Goal: Task Accomplishment & Management: Use online tool/utility

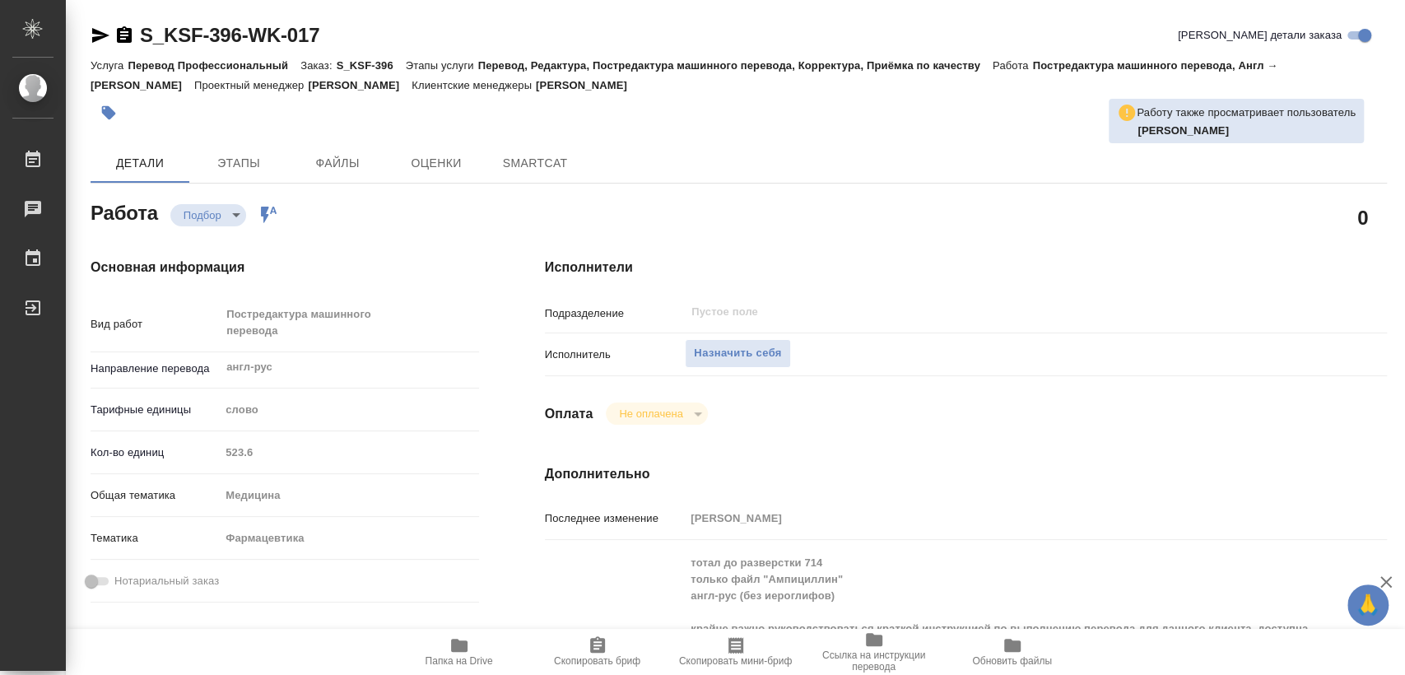
type textarea "x"
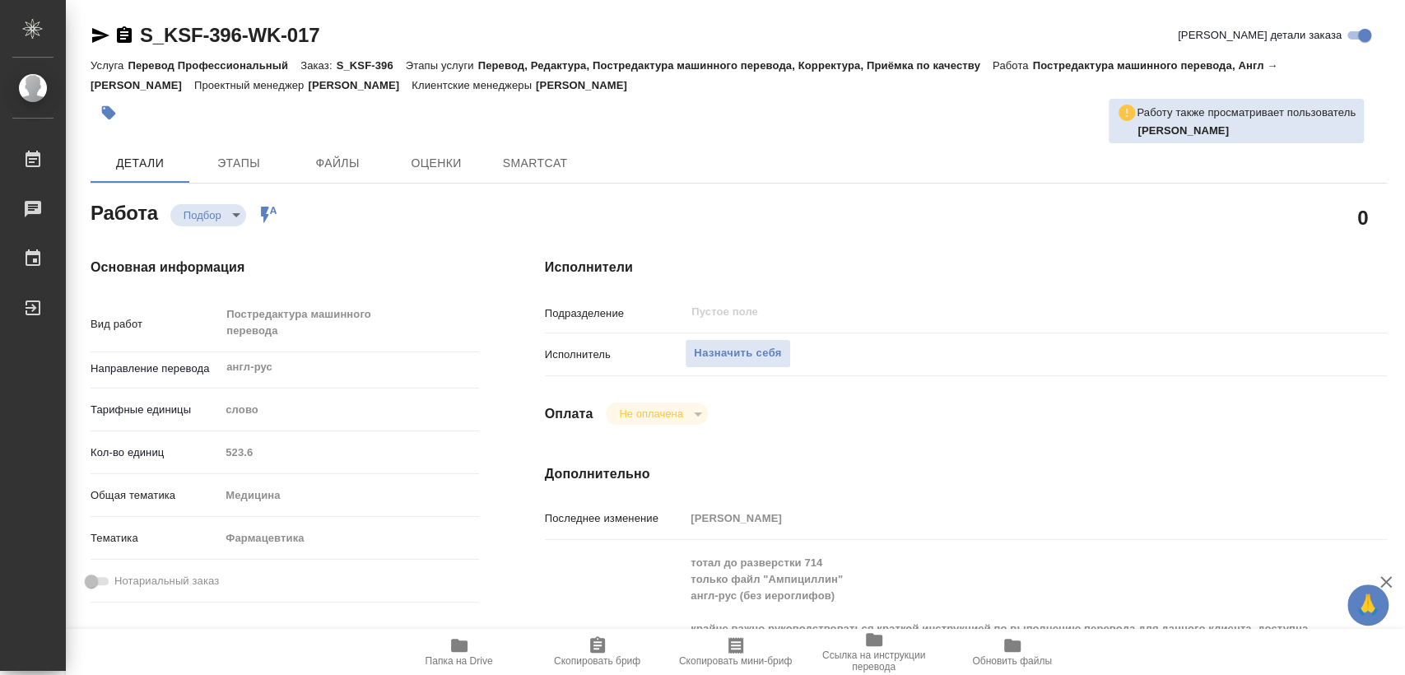
type textarea "x"
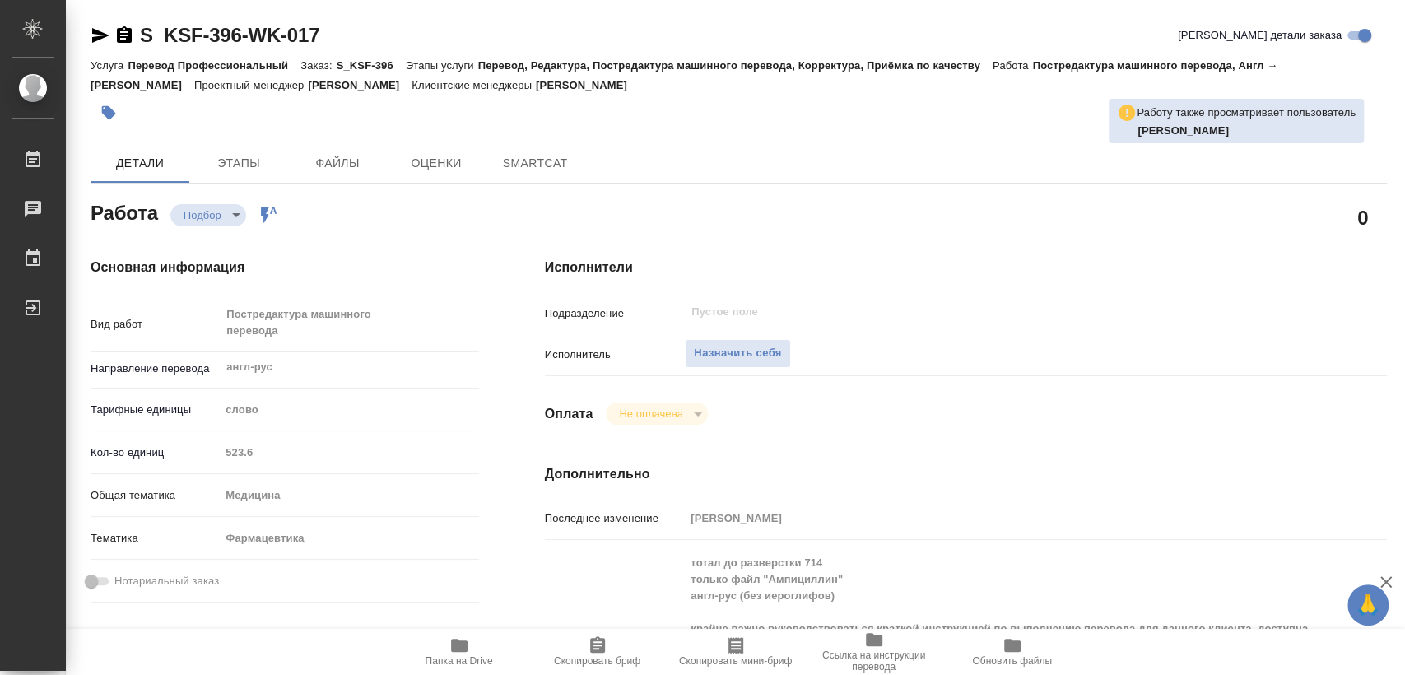
type textarea "x"
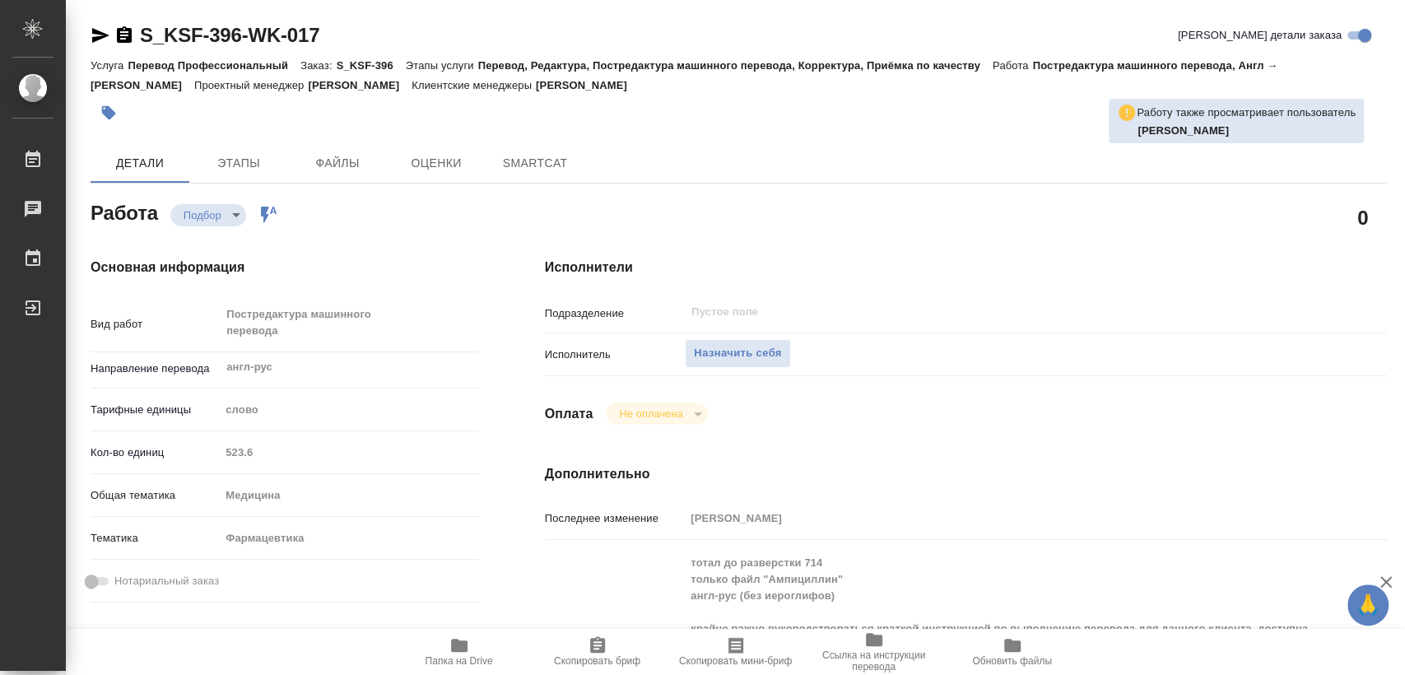
type textarea "x"
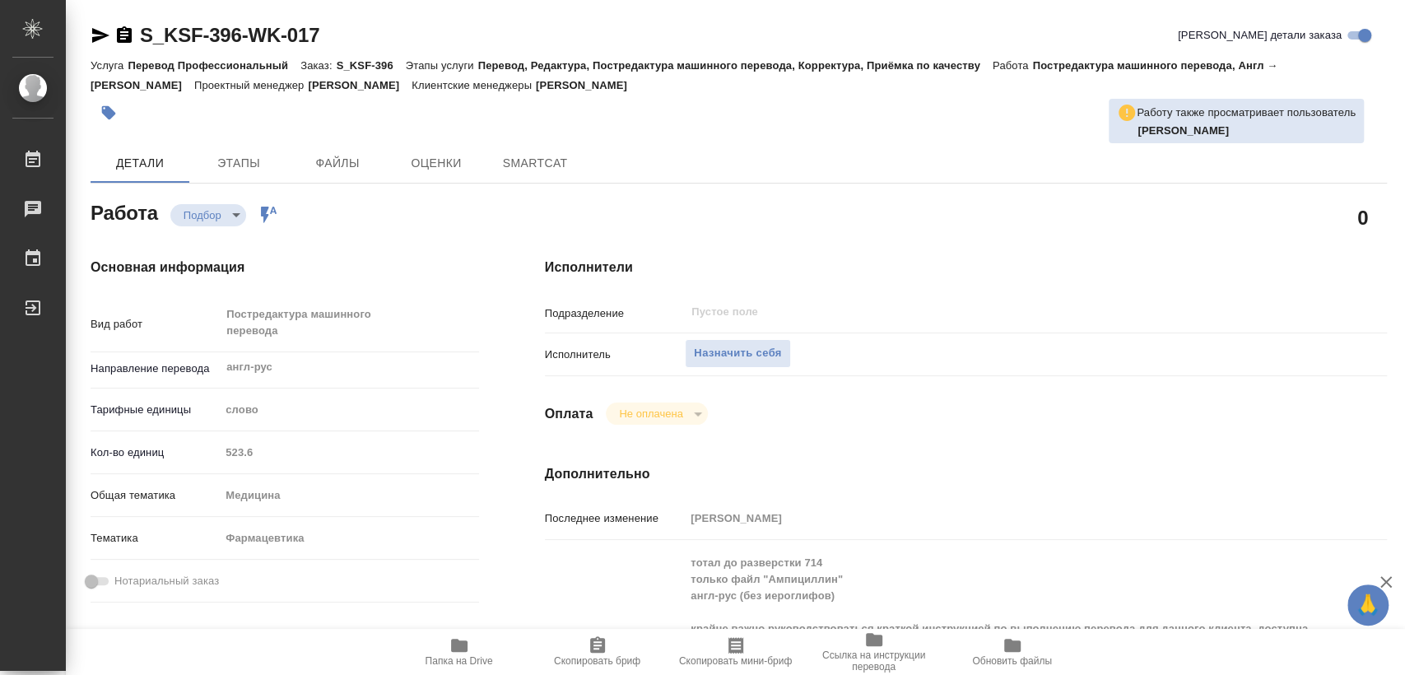
type textarea "x"
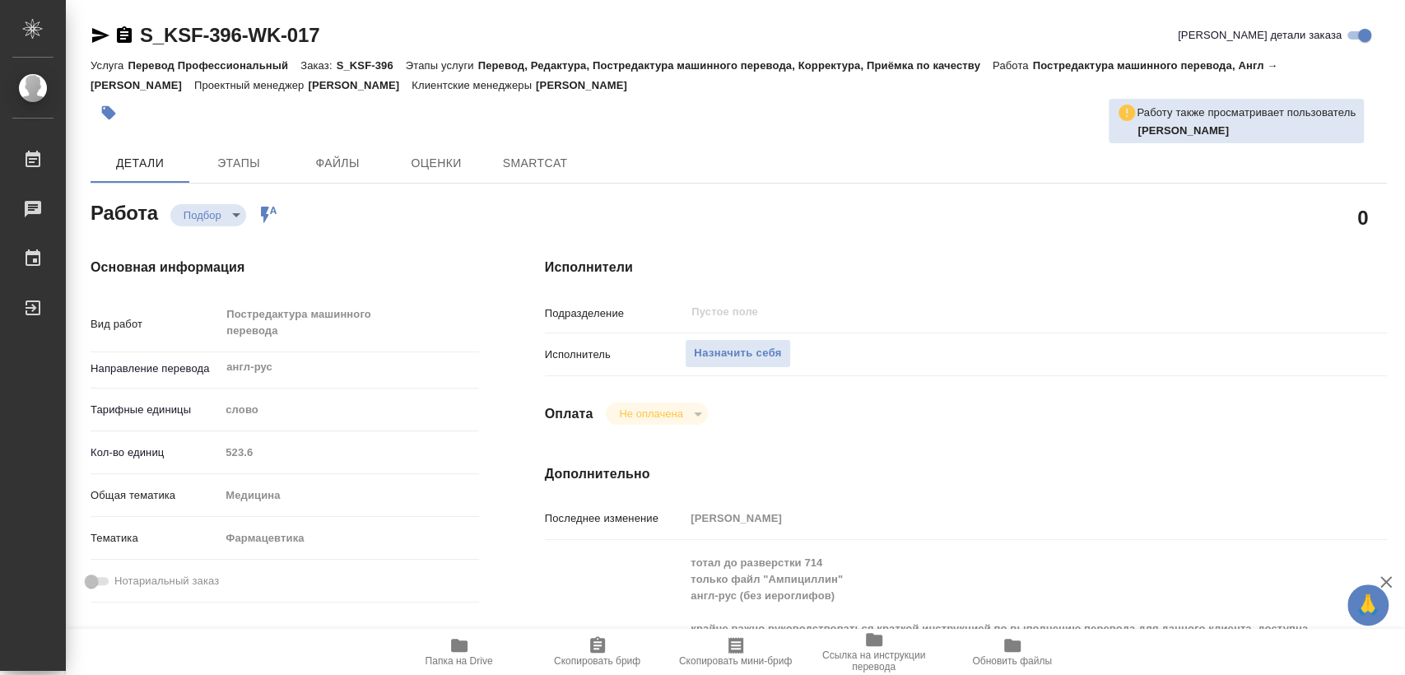
type textarea "x"
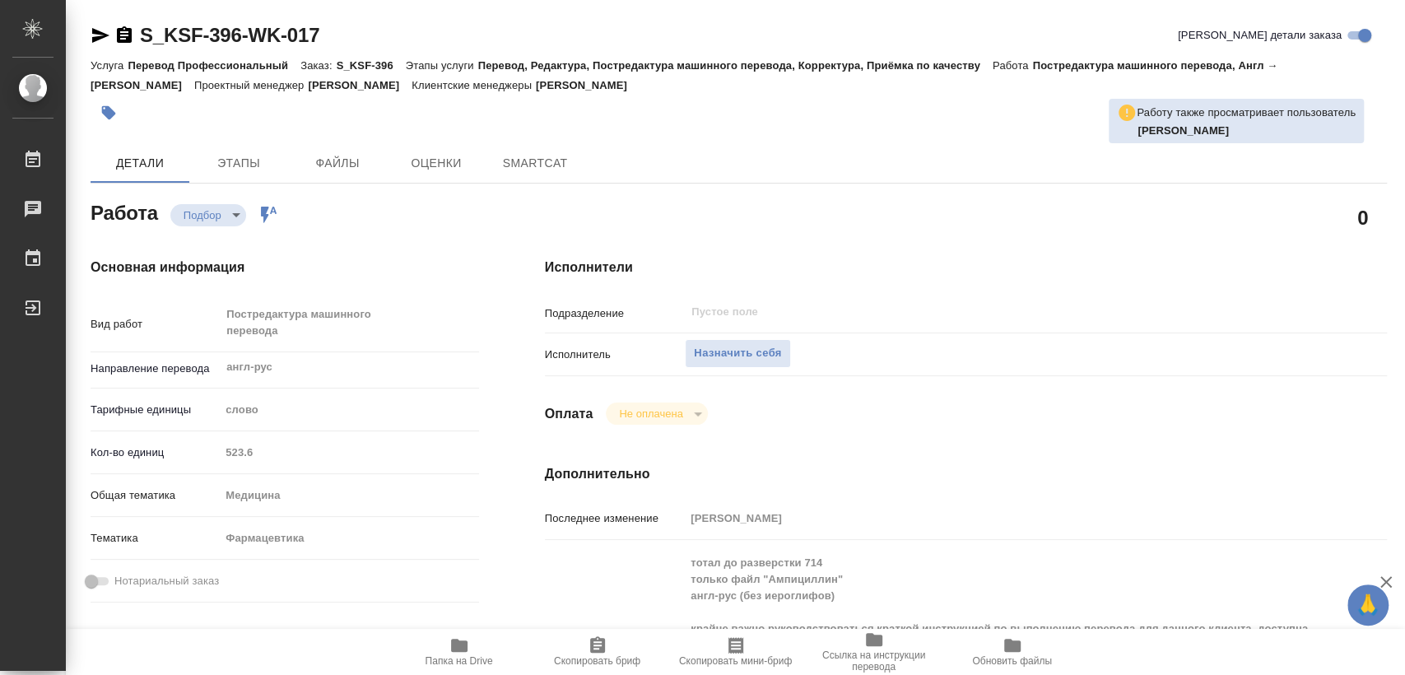
type textarea "x"
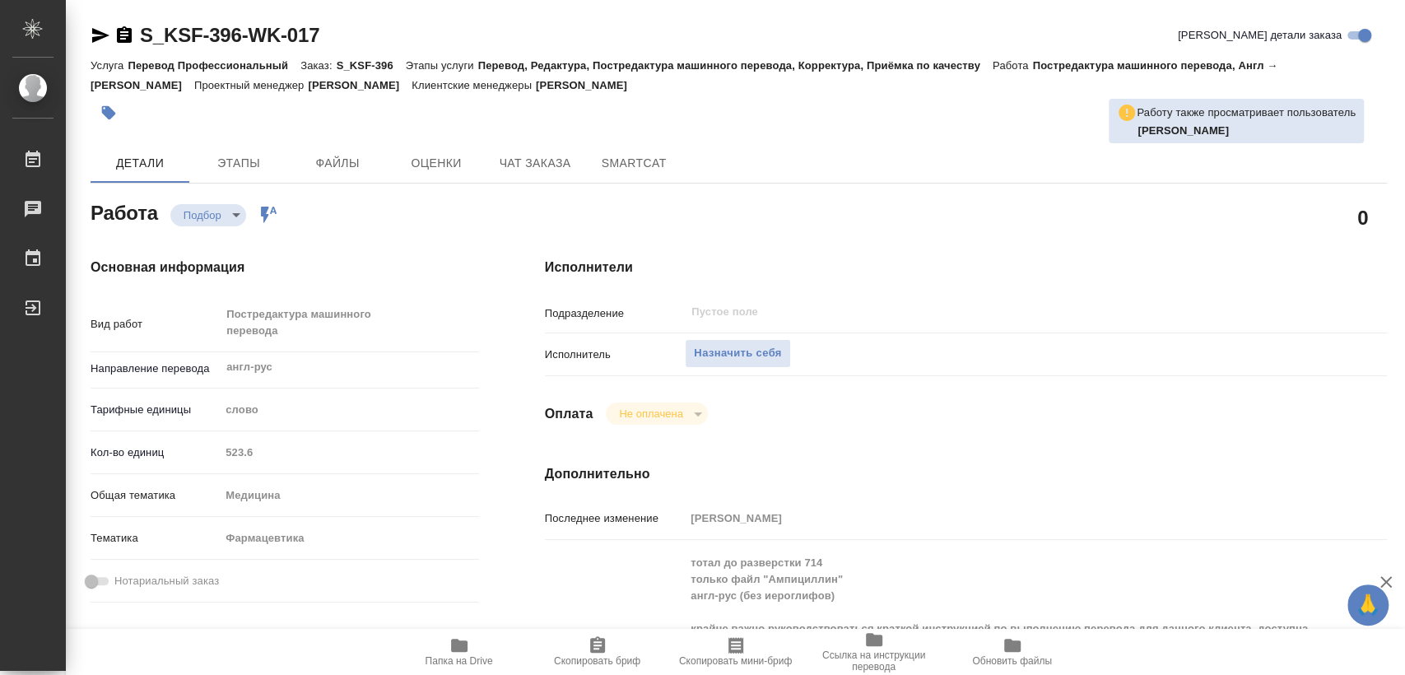
type textarea "x"
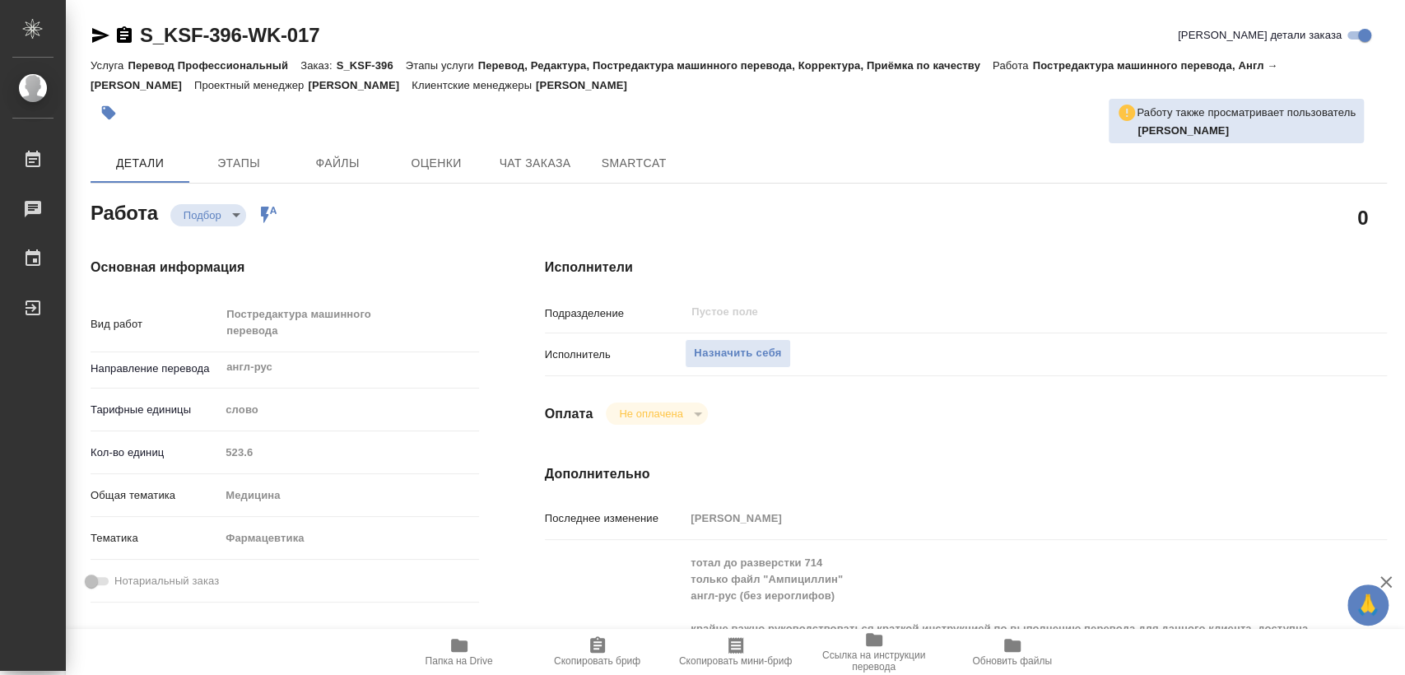
type textarea "x"
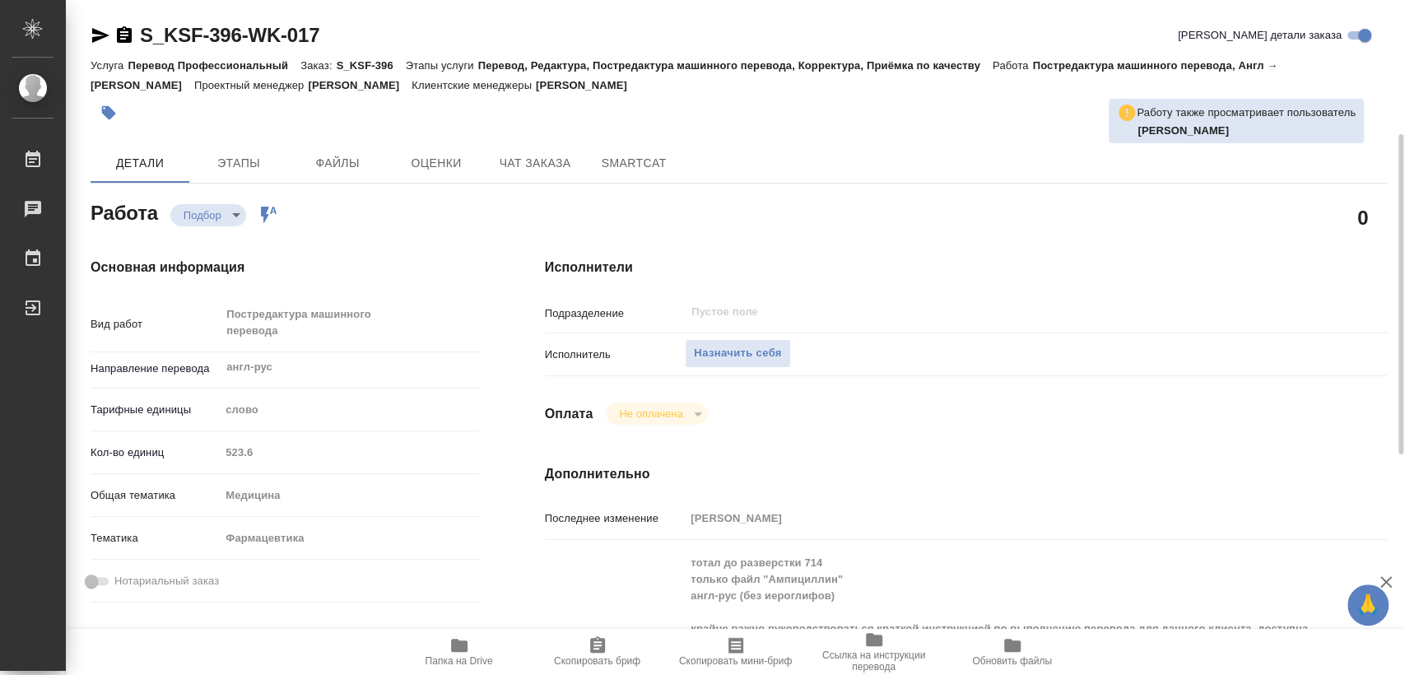
scroll to position [183, 0]
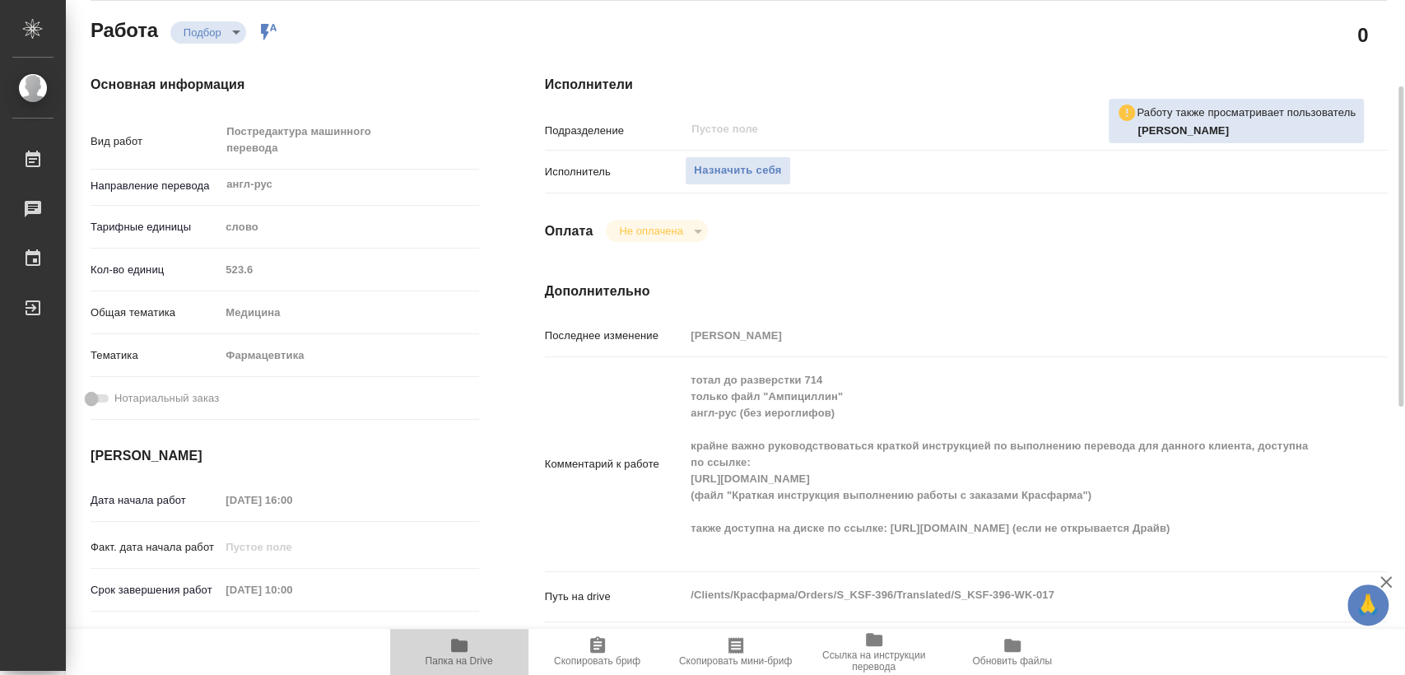
click at [459, 650] on icon "button" at bounding box center [459, 645] width 16 height 13
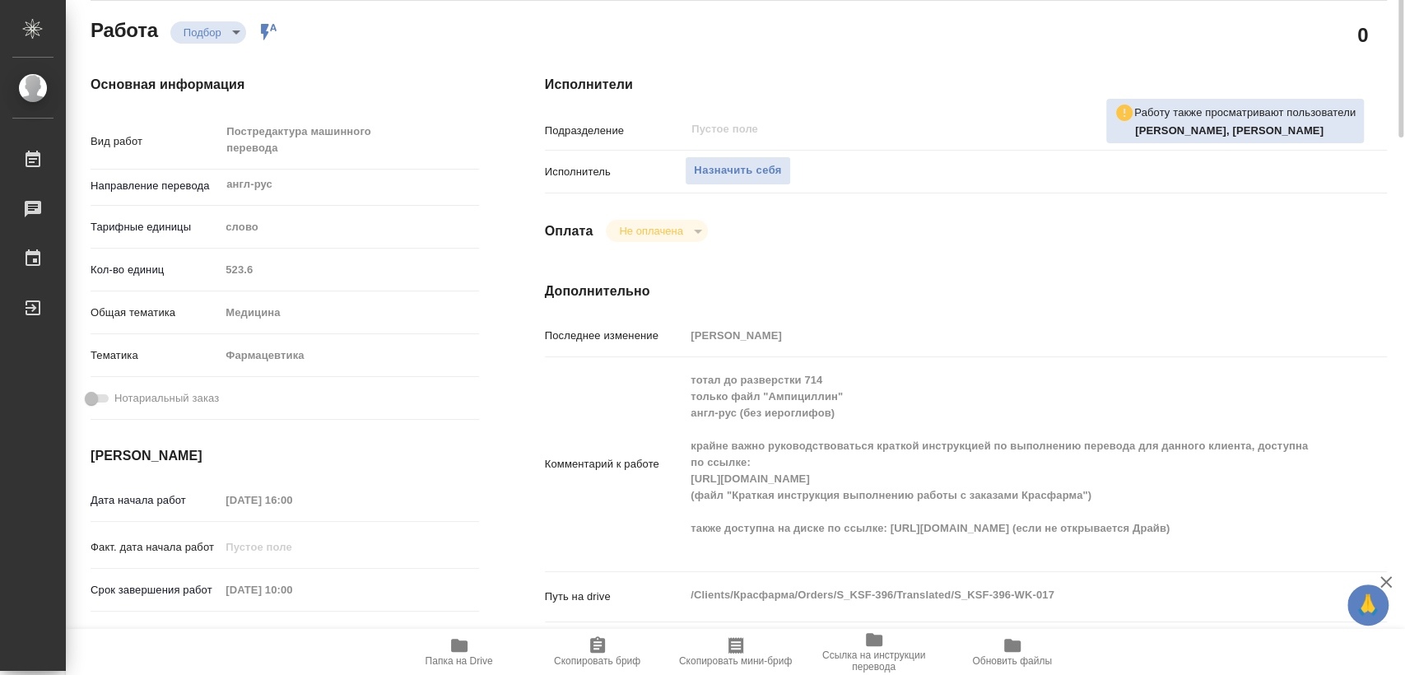
scroll to position [0, 0]
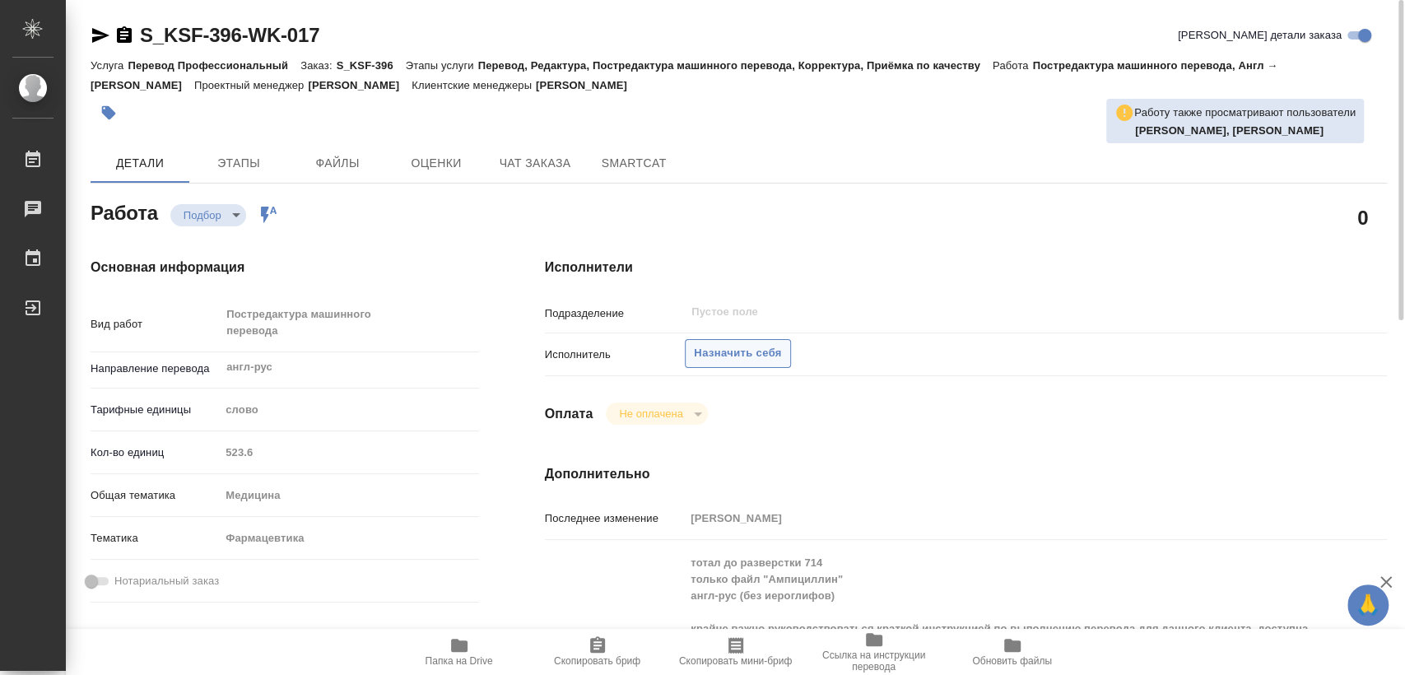
click at [744, 356] on span "Назначить себя" at bounding box center [737, 353] width 87 height 19
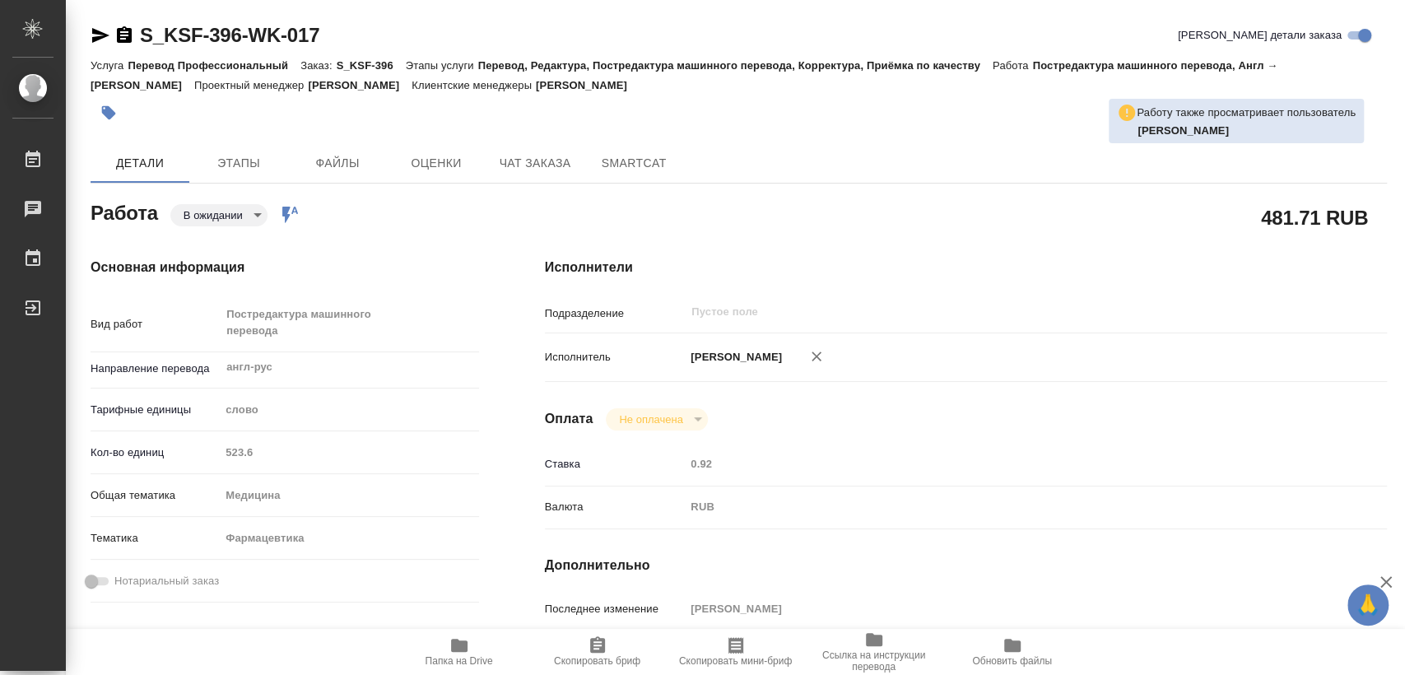
type textarea "x"
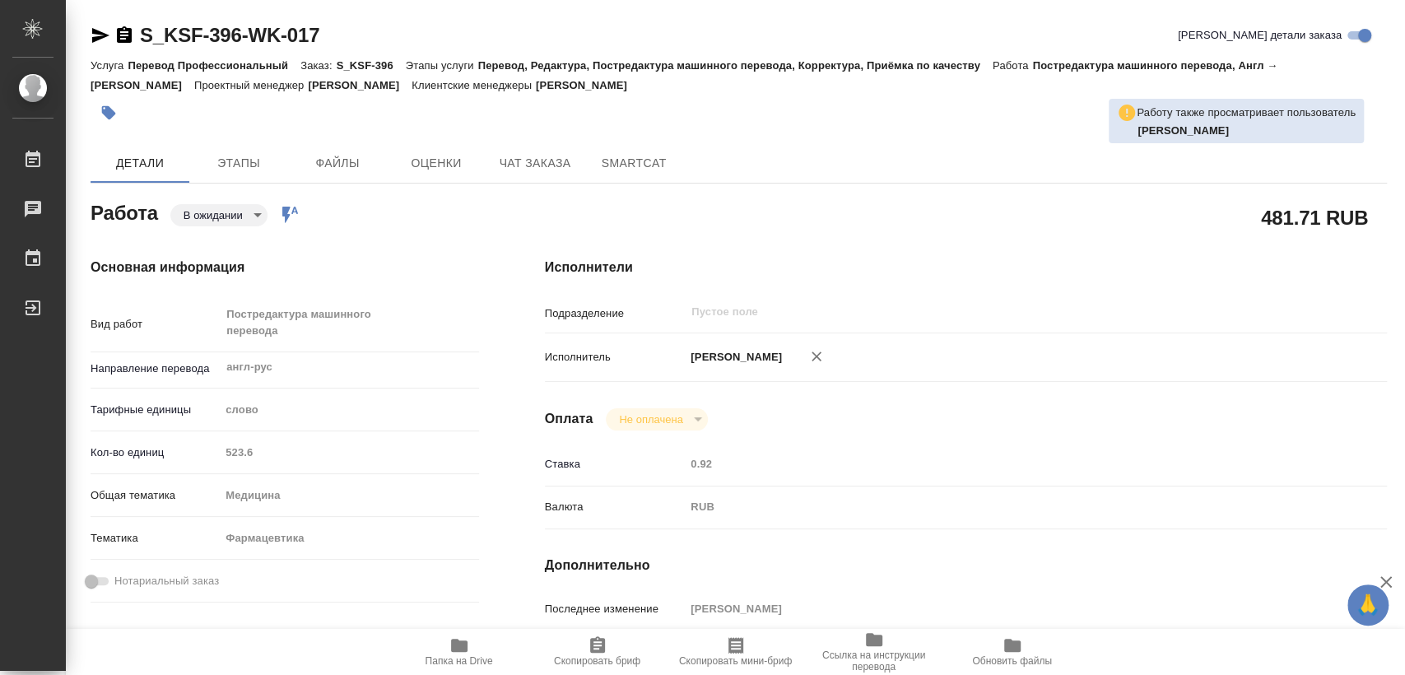
type textarea "x"
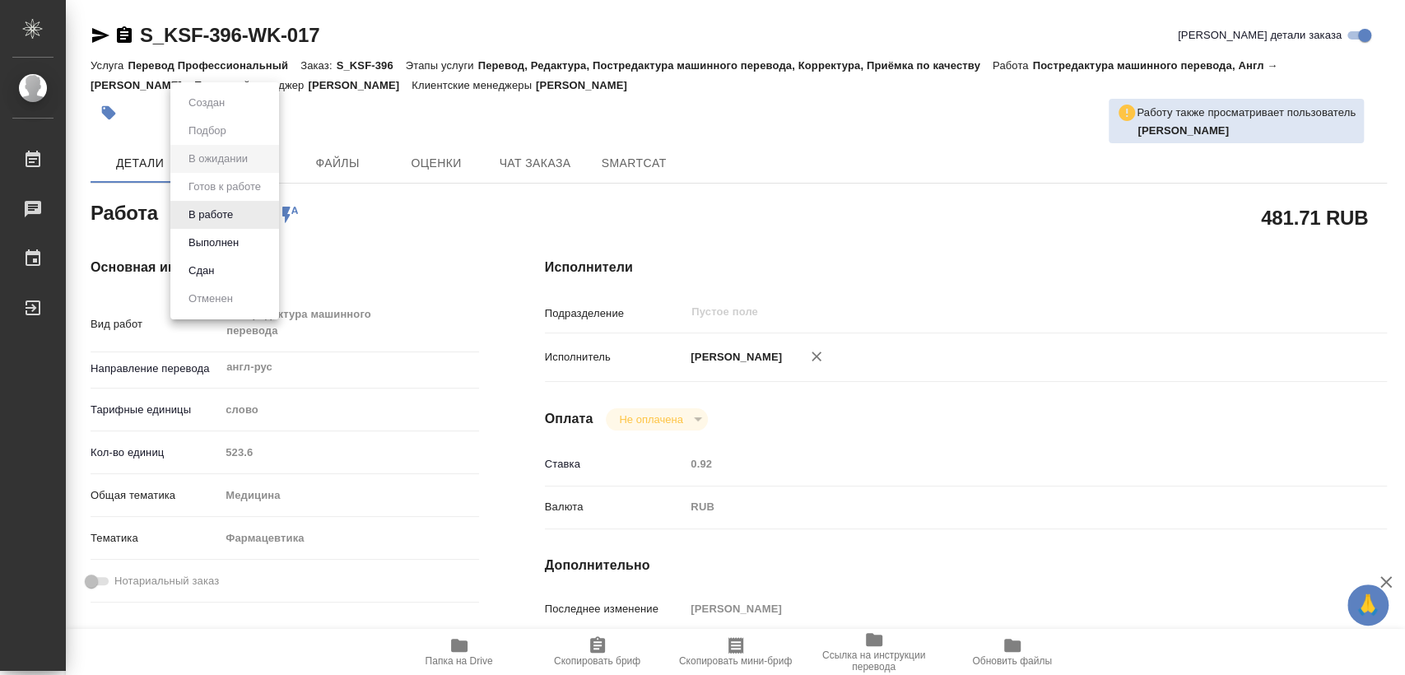
click at [232, 208] on body "🙏 .cls-1 fill:#fff; AWATERA [PERSON_NAME] Чаты График Выйти S_KSF-396-WK-017 Кр…" at bounding box center [702, 337] width 1405 height 675
type textarea "x"
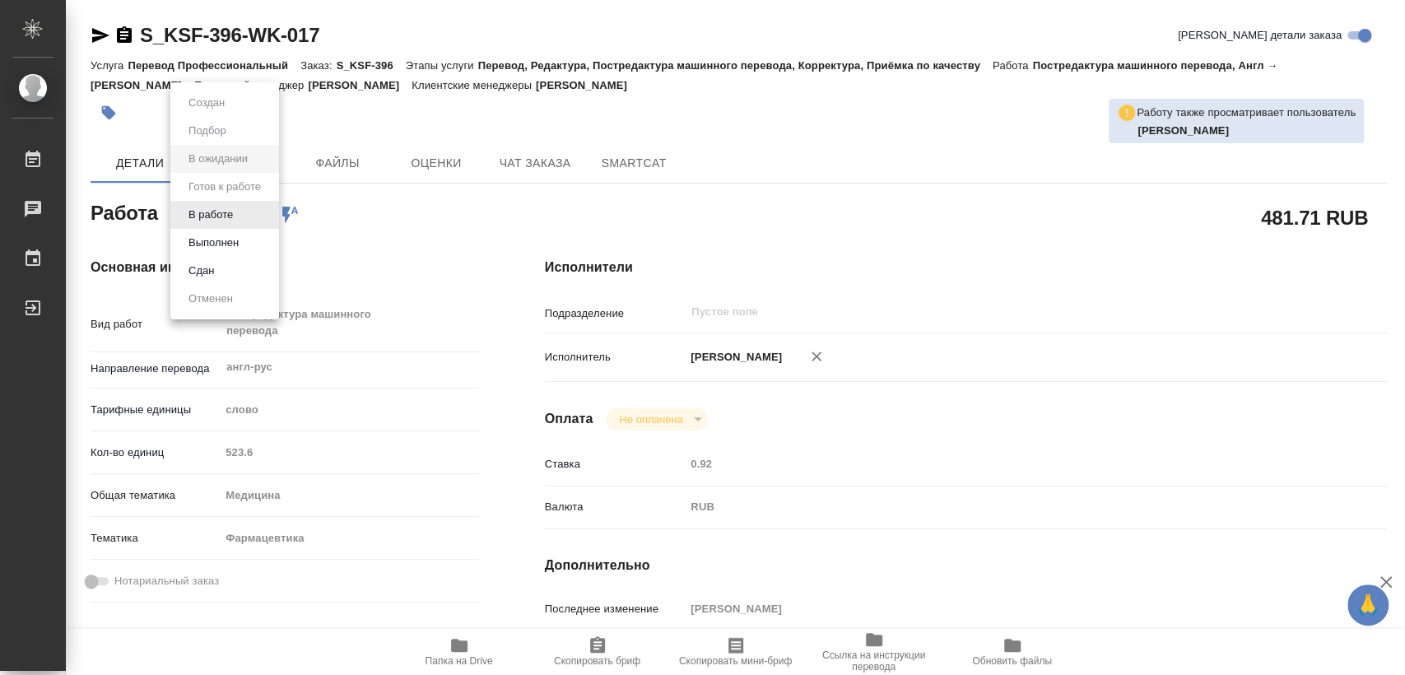
type textarea "x"
click at [817, 125] on div at bounding box center [702, 337] width 1405 height 675
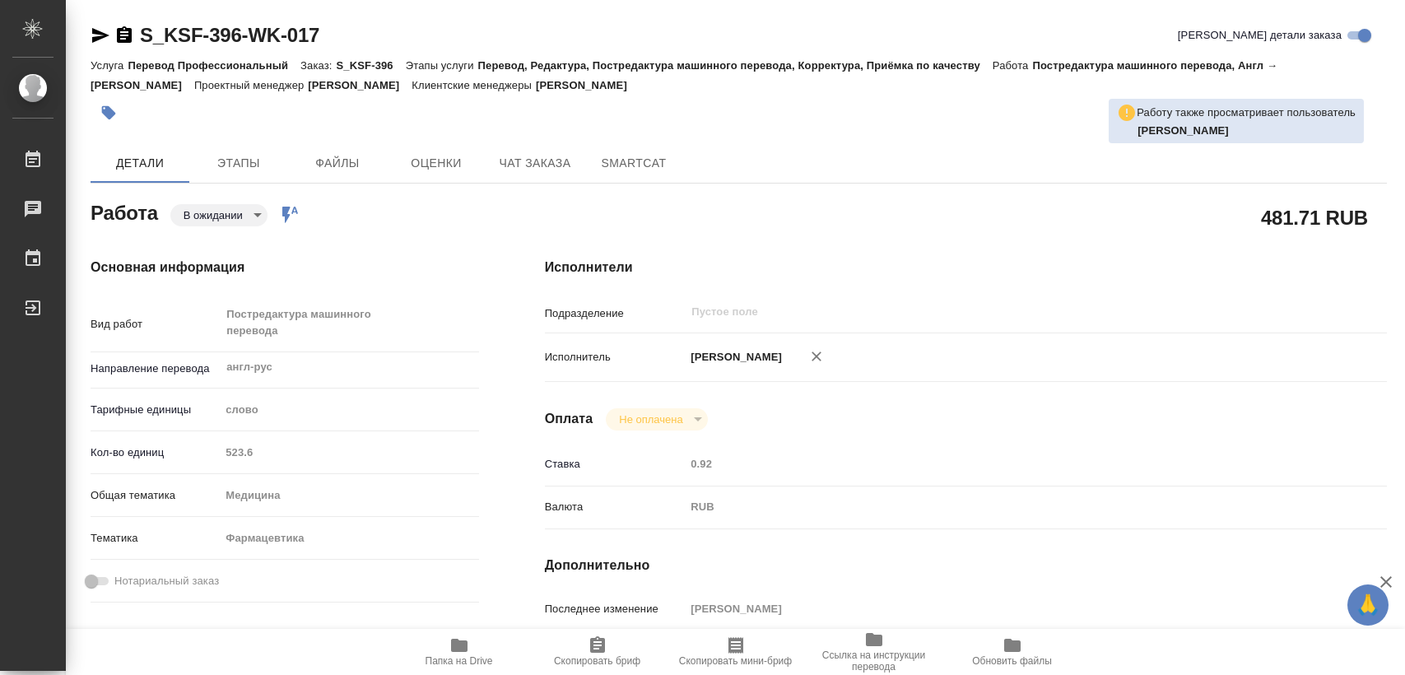
type textarea "x"
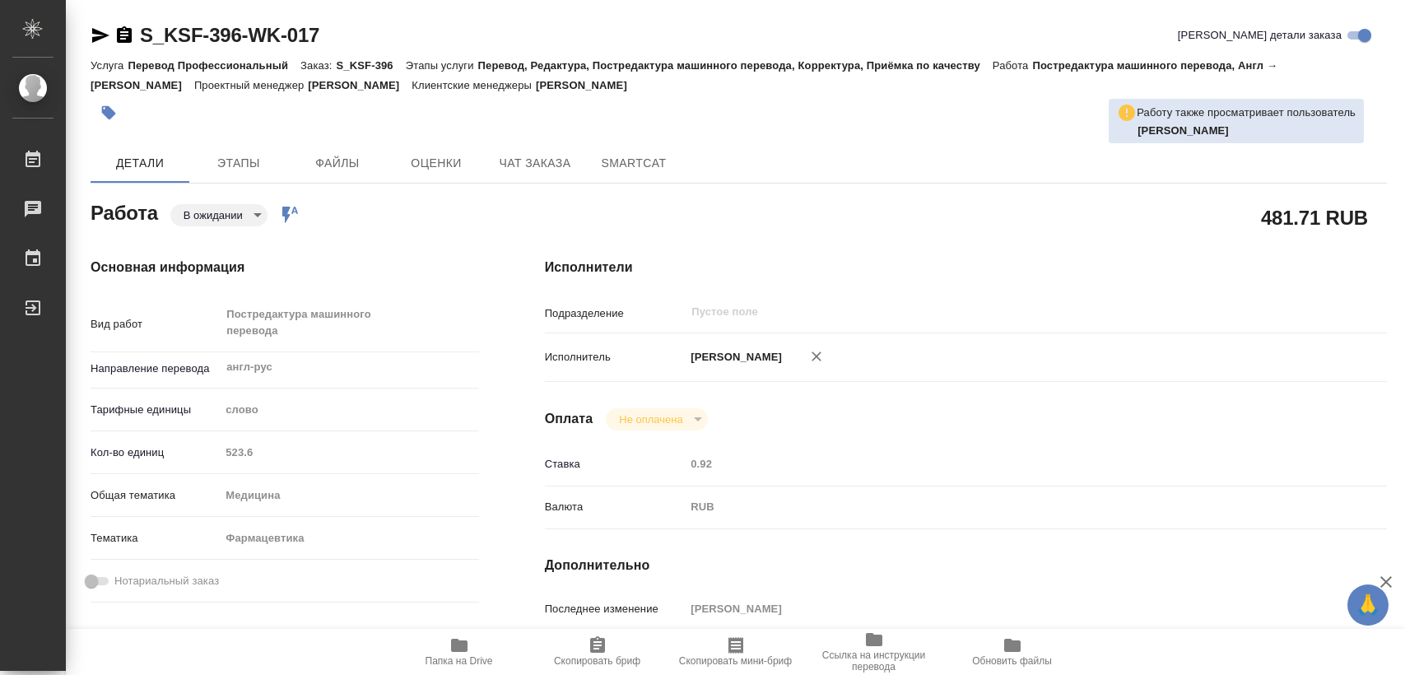
type textarea "x"
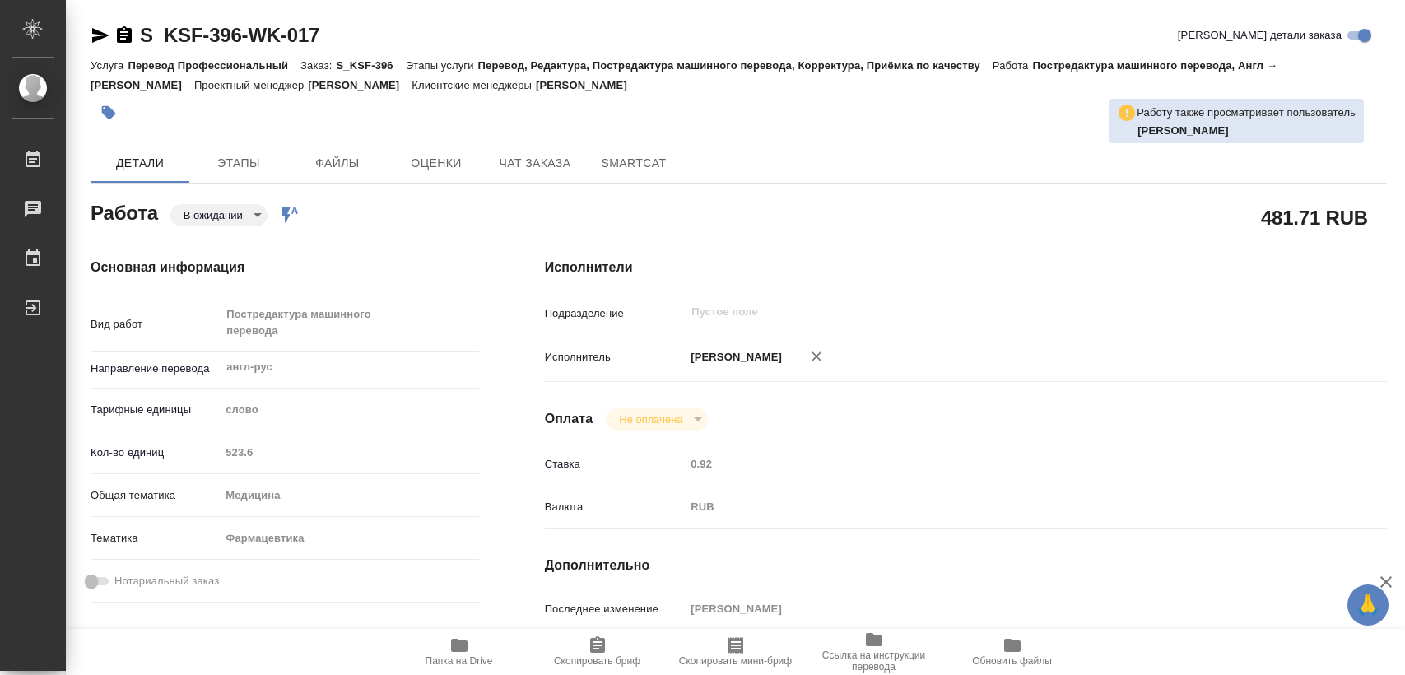
type textarea "x"
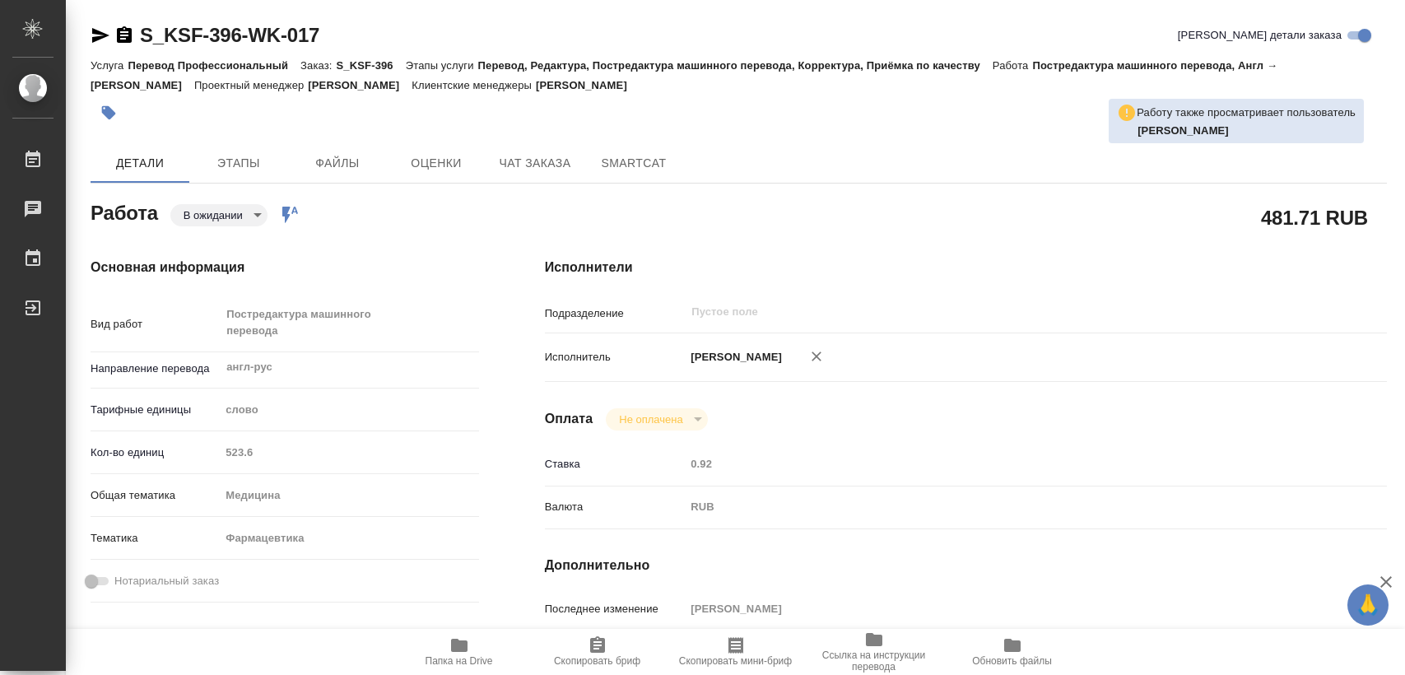
type textarea "x"
